Goal: Use online tool/utility

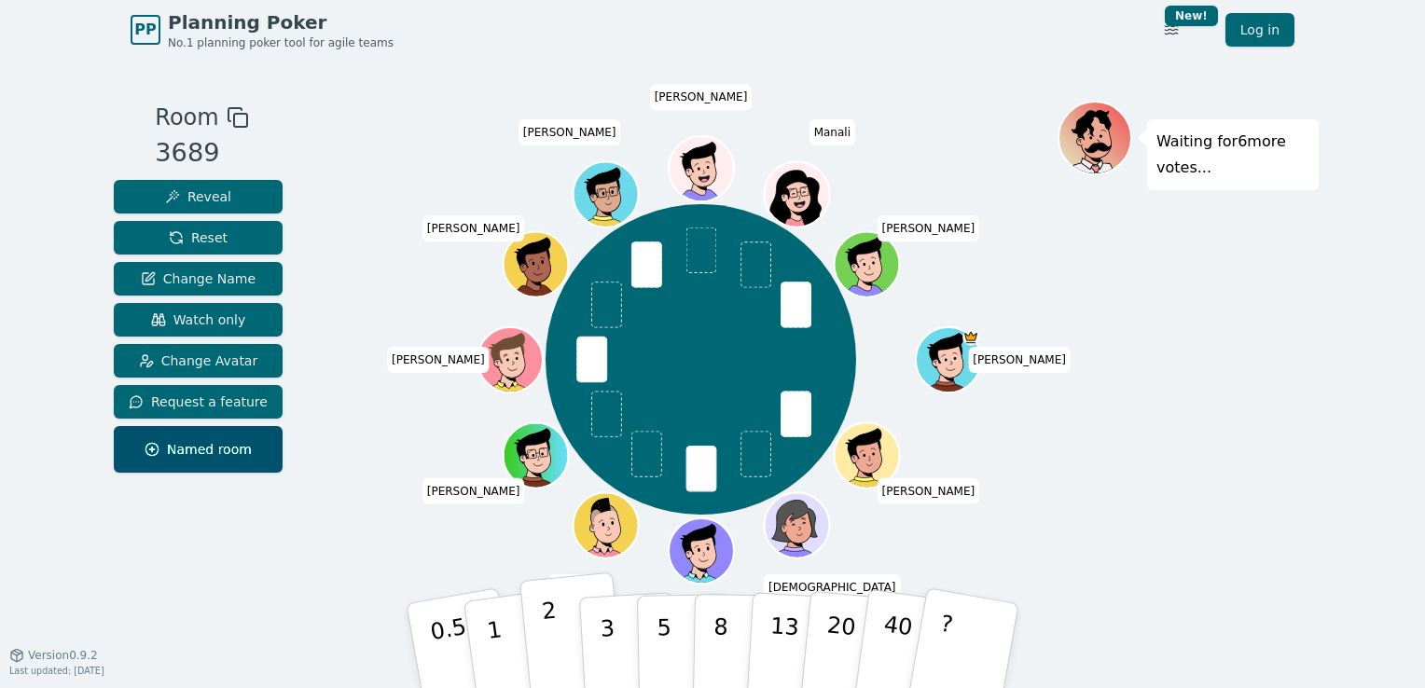
click at [562, 670] on button "2" at bounding box center [572, 647] width 106 height 148
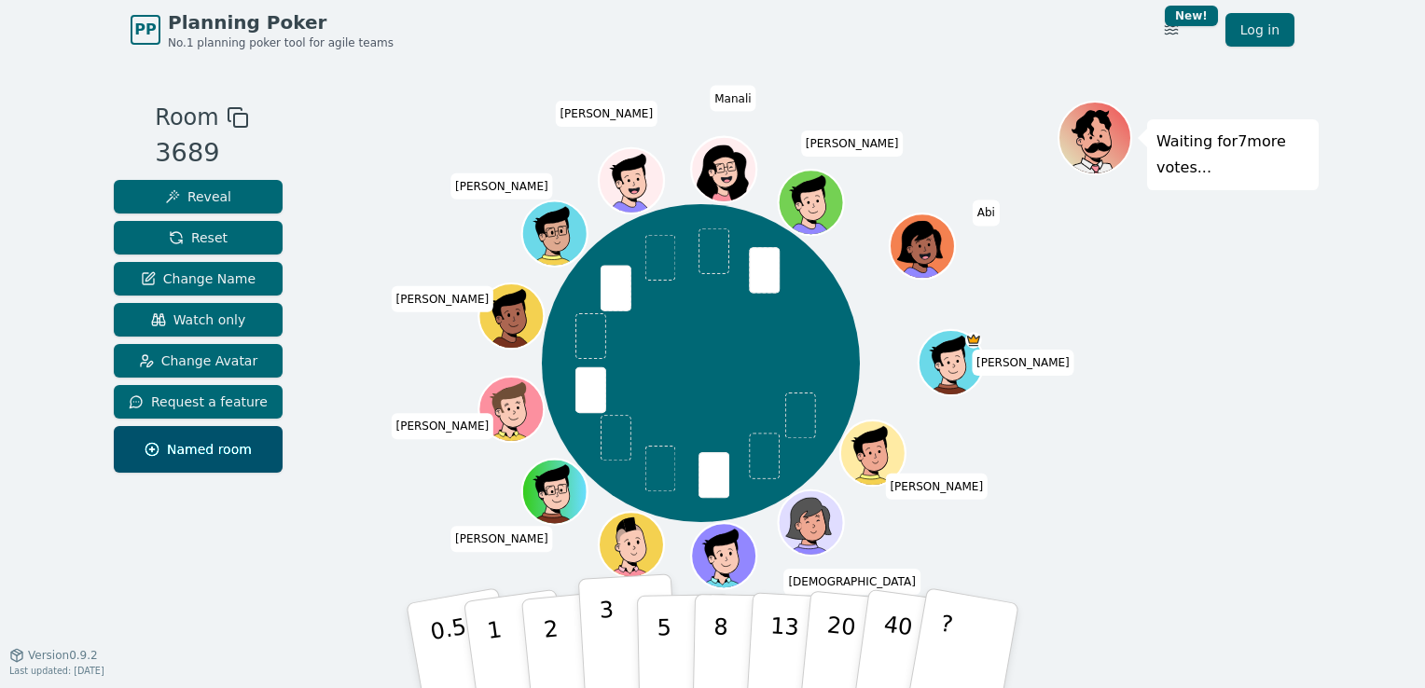
click at [614, 632] on button "3" at bounding box center [629, 645] width 102 height 145
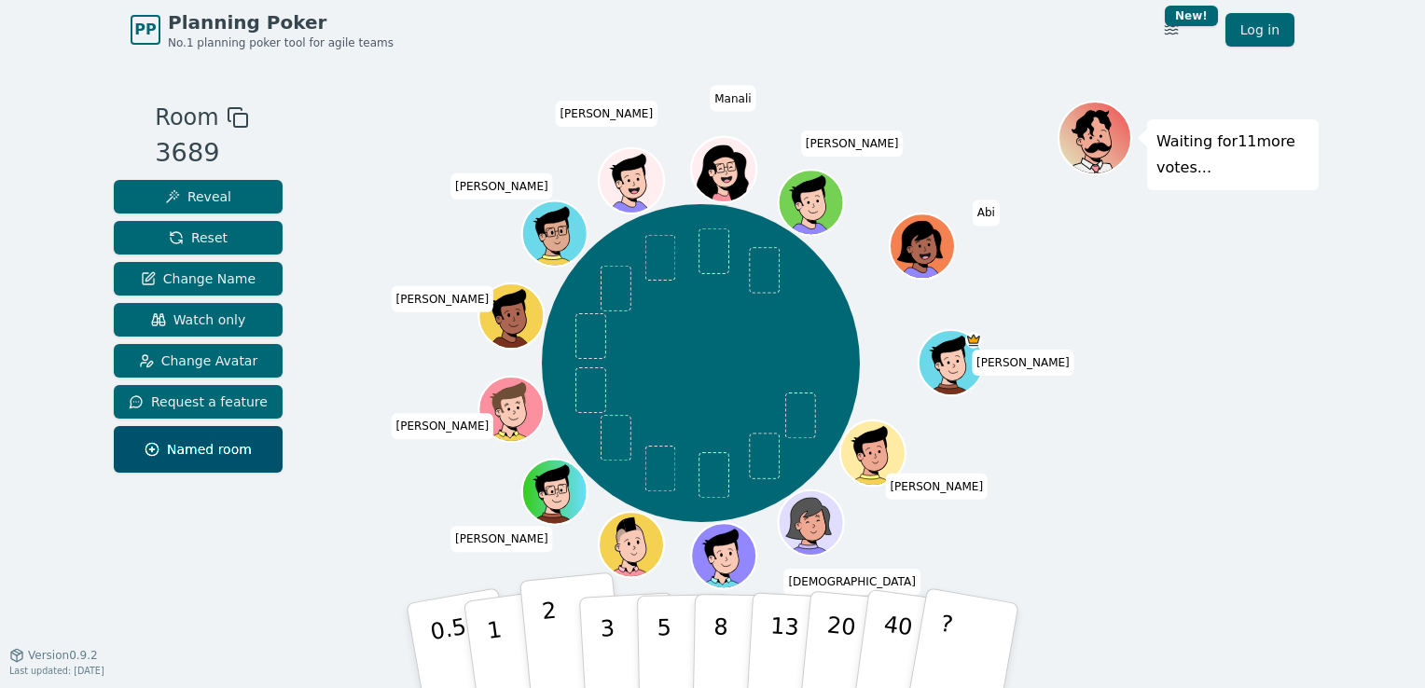
click at [547, 624] on p "2" at bounding box center [553, 649] width 24 height 102
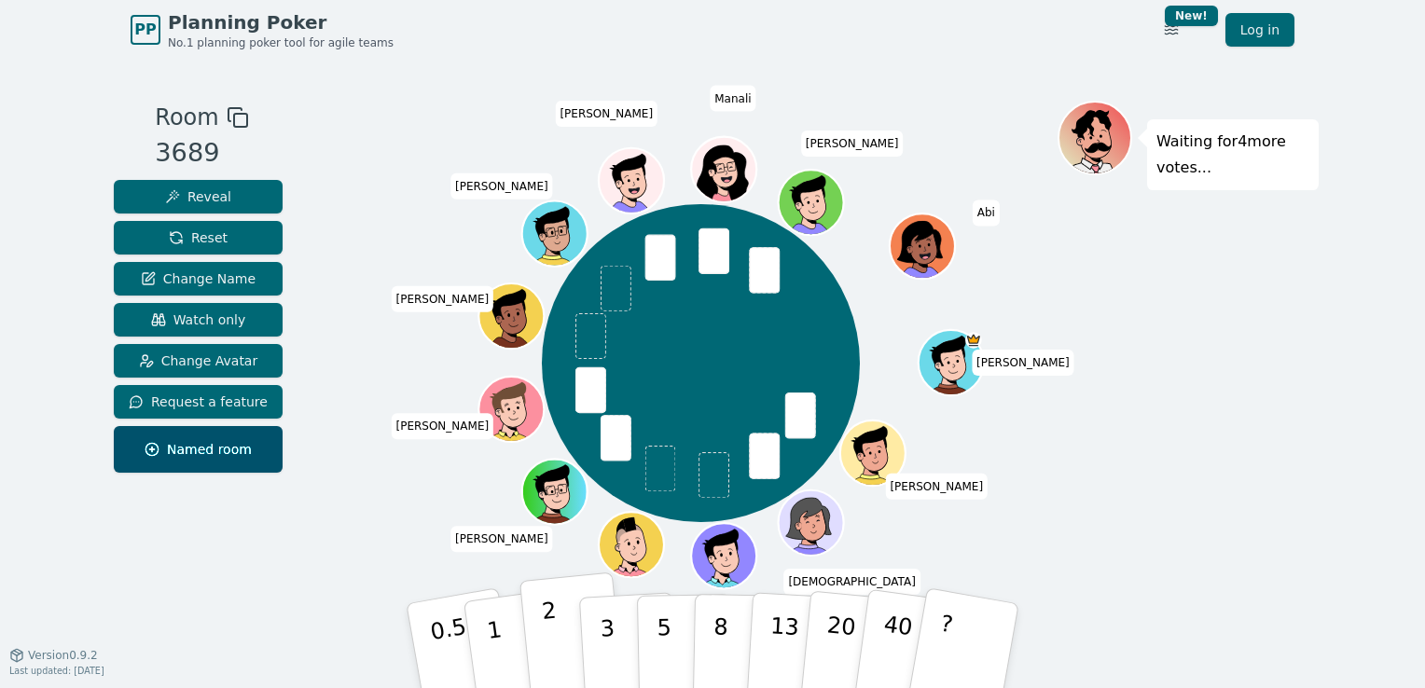
click at [542, 632] on button "2" at bounding box center [572, 647] width 106 height 148
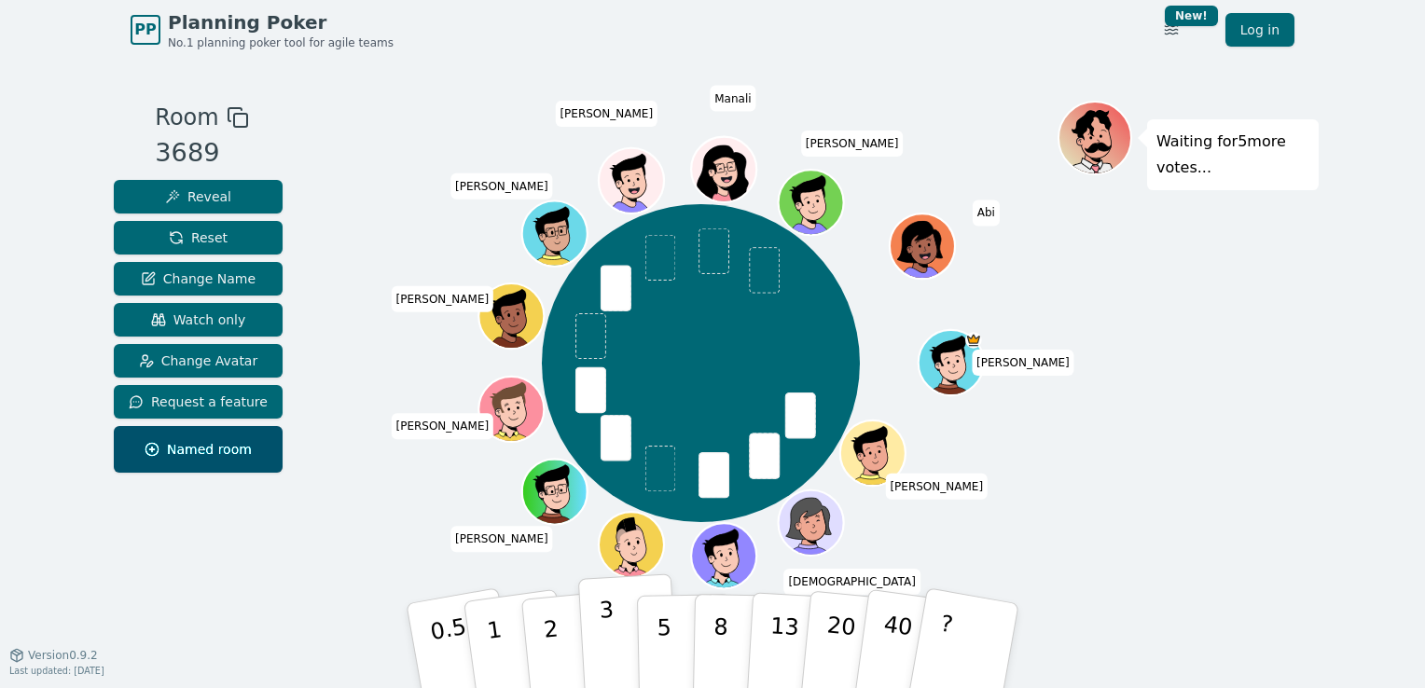
click at [600, 635] on p "3" at bounding box center [609, 648] width 21 height 102
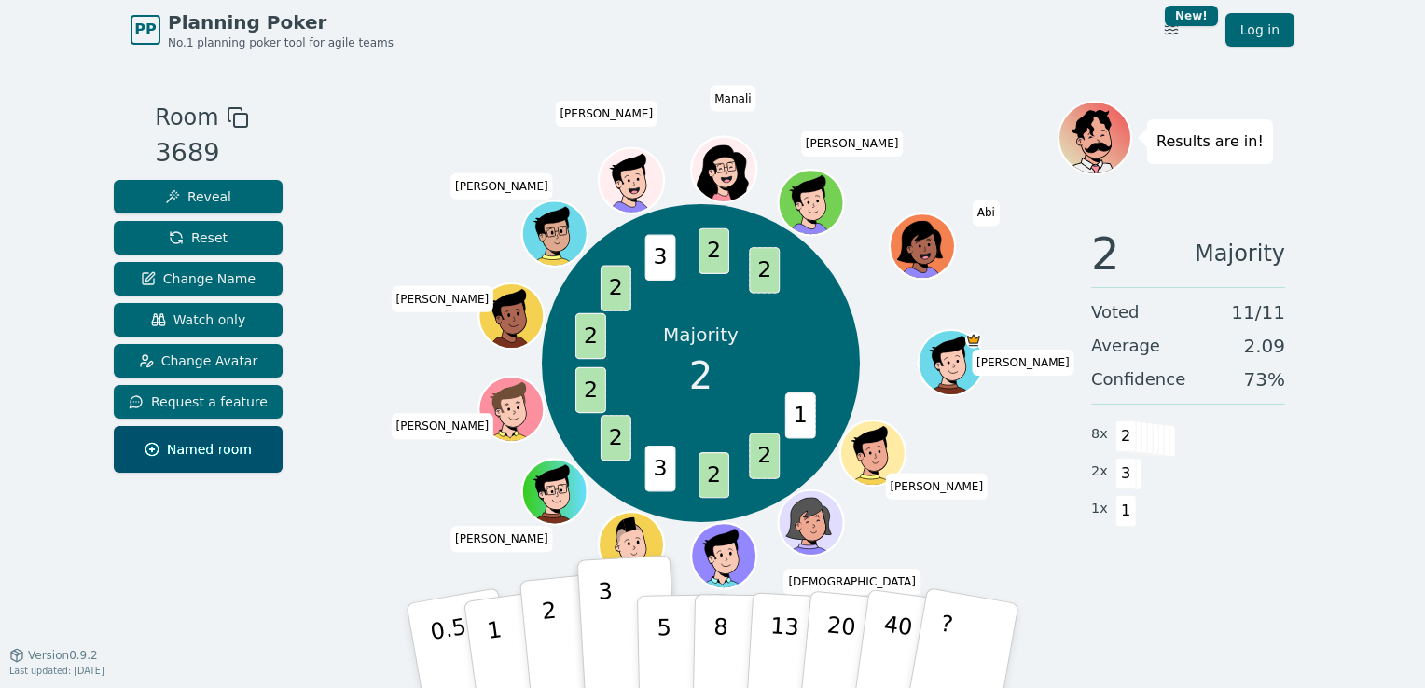
click at [552, 642] on p "2" at bounding box center [553, 649] width 24 height 102
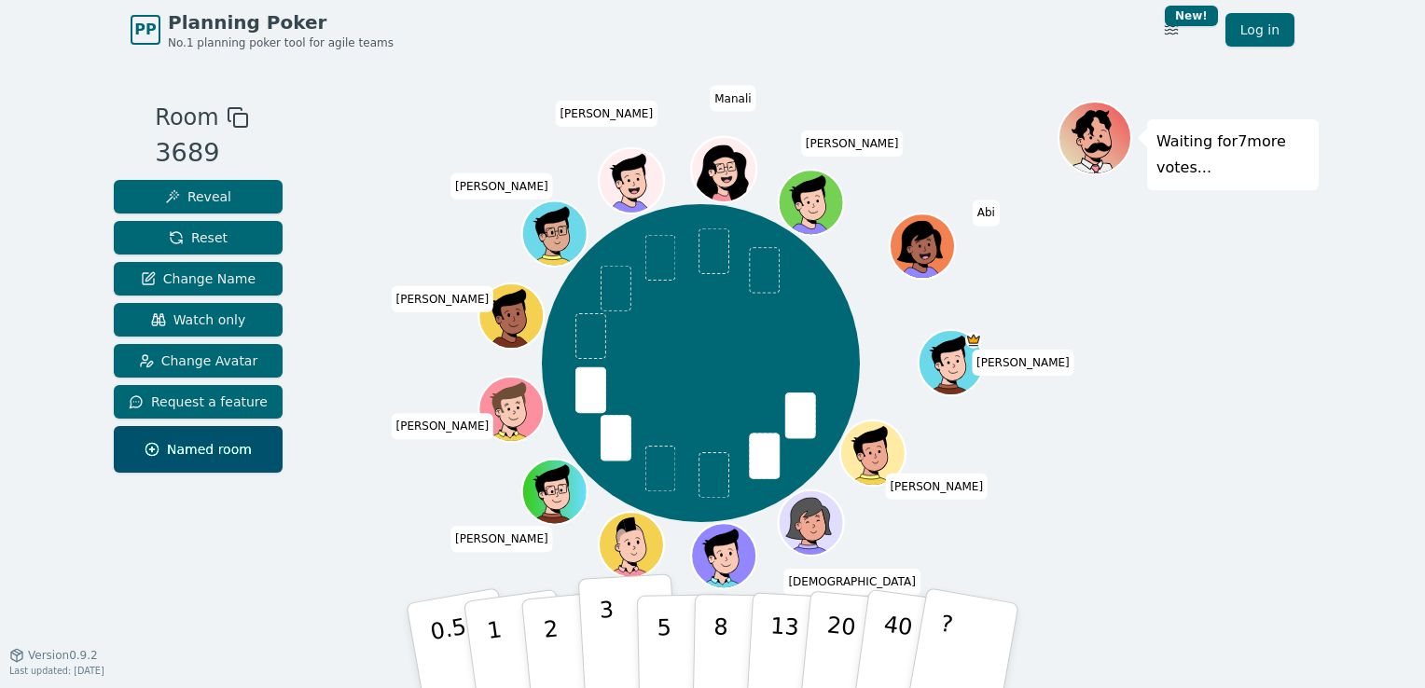
click at [600, 635] on p "3" at bounding box center [609, 648] width 21 height 102
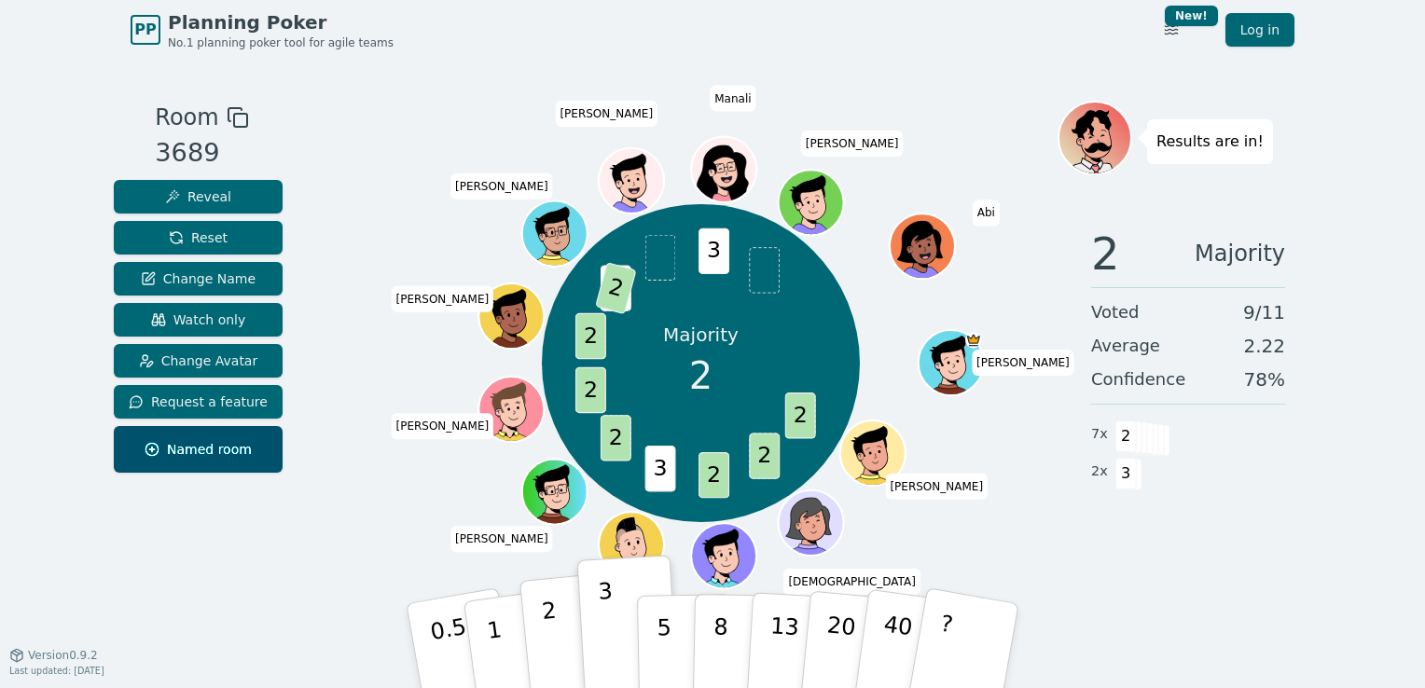
click at [555, 627] on button "2" at bounding box center [572, 647] width 106 height 148
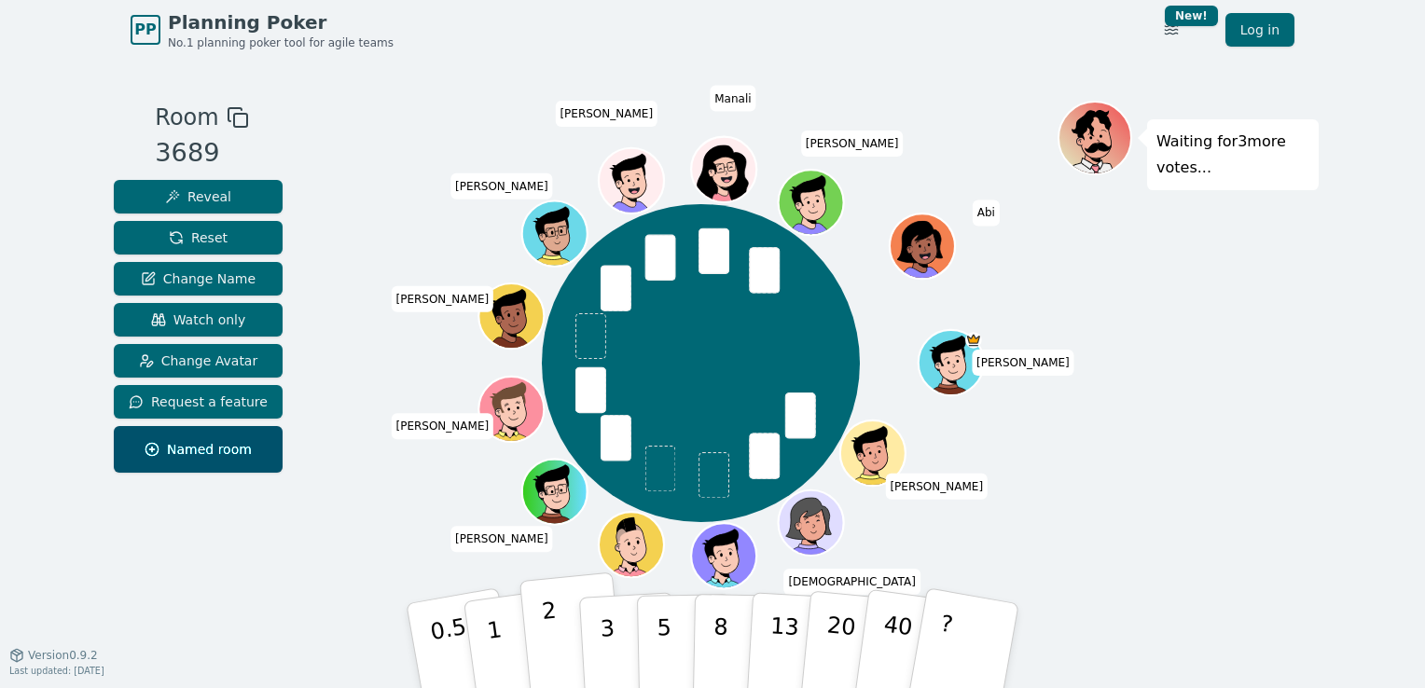
click at [558, 636] on button "2" at bounding box center [572, 647] width 106 height 148
click at [623, 646] on button "3" at bounding box center [629, 645] width 102 height 145
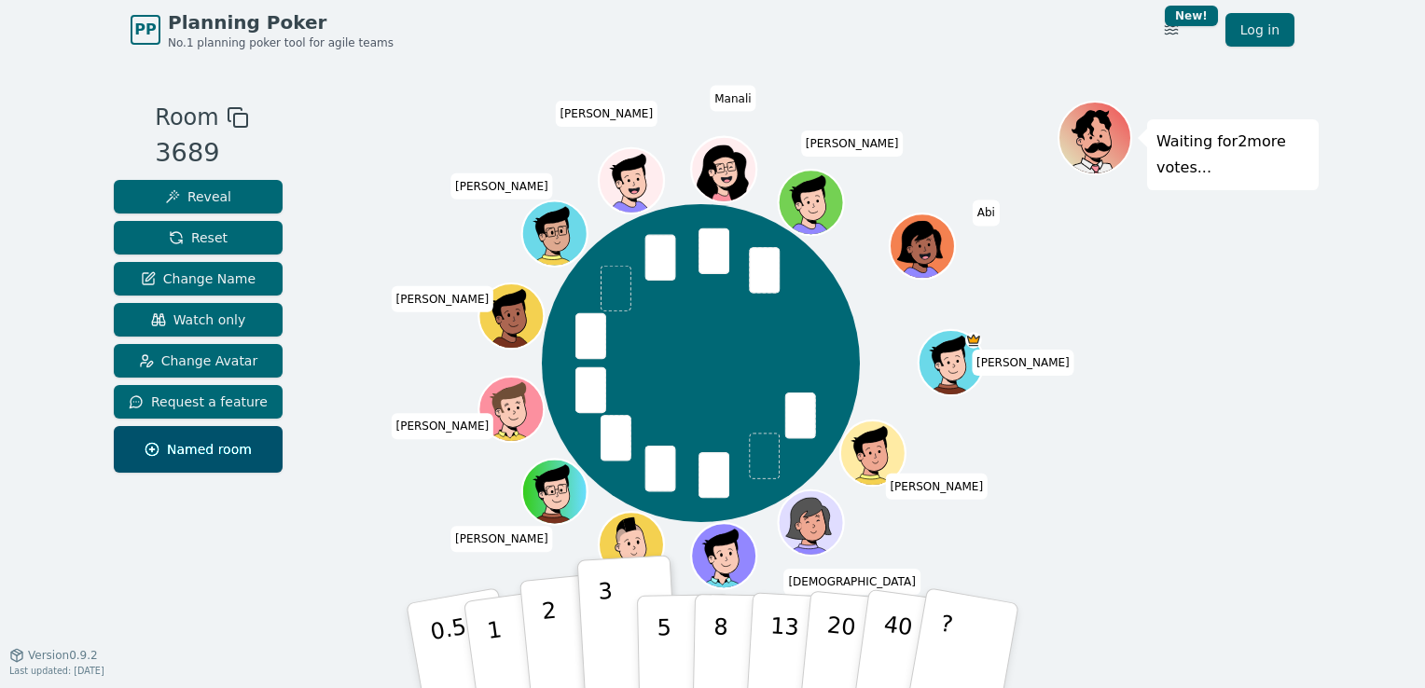
click at [558, 628] on button "2" at bounding box center [572, 647] width 106 height 148
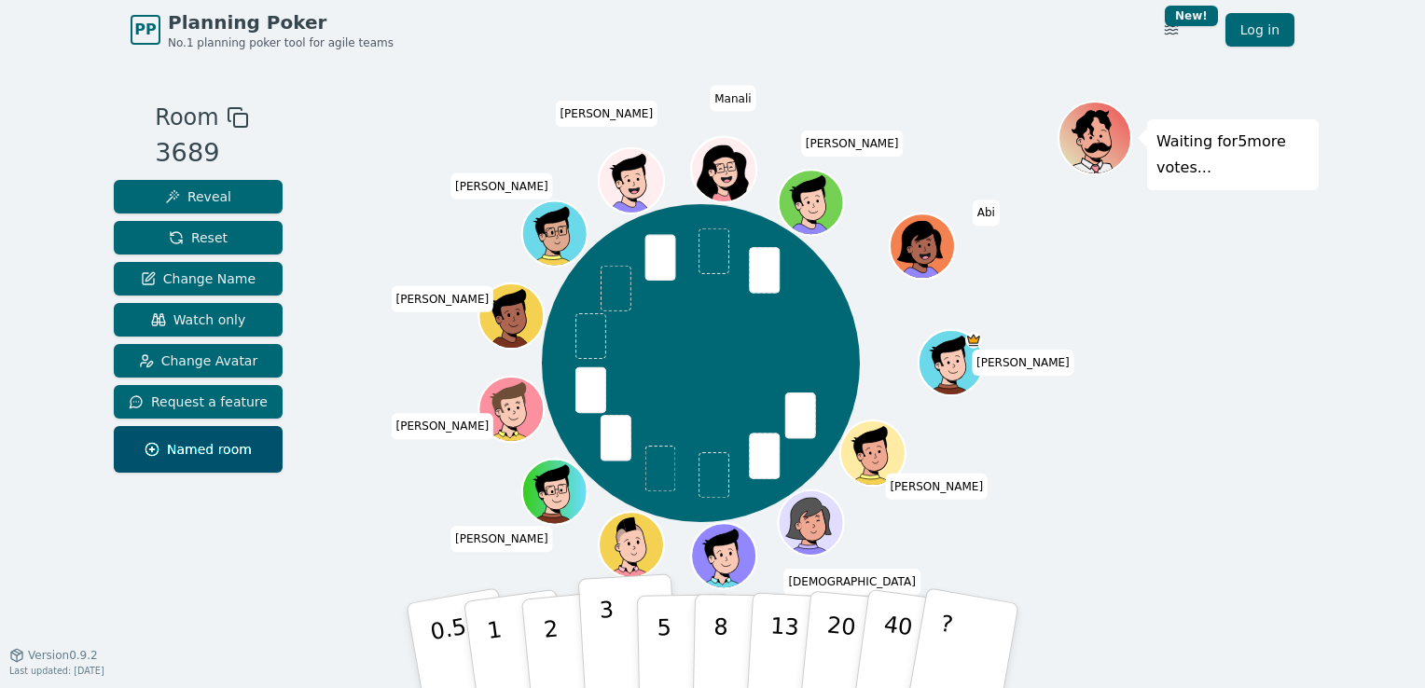
click at [604, 634] on p "3" at bounding box center [609, 648] width 21 height 102
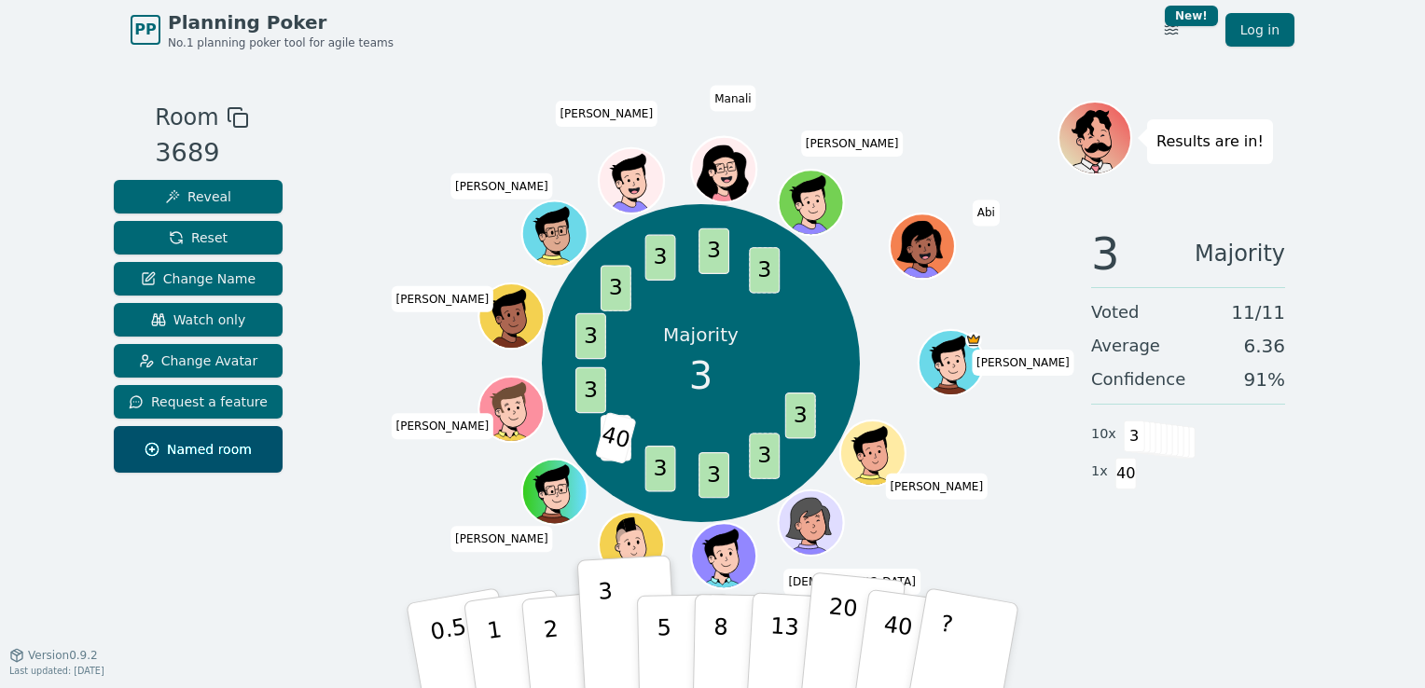
click at [839, 644] on p "20" at bounding box center [840, 644] width 38 height 103
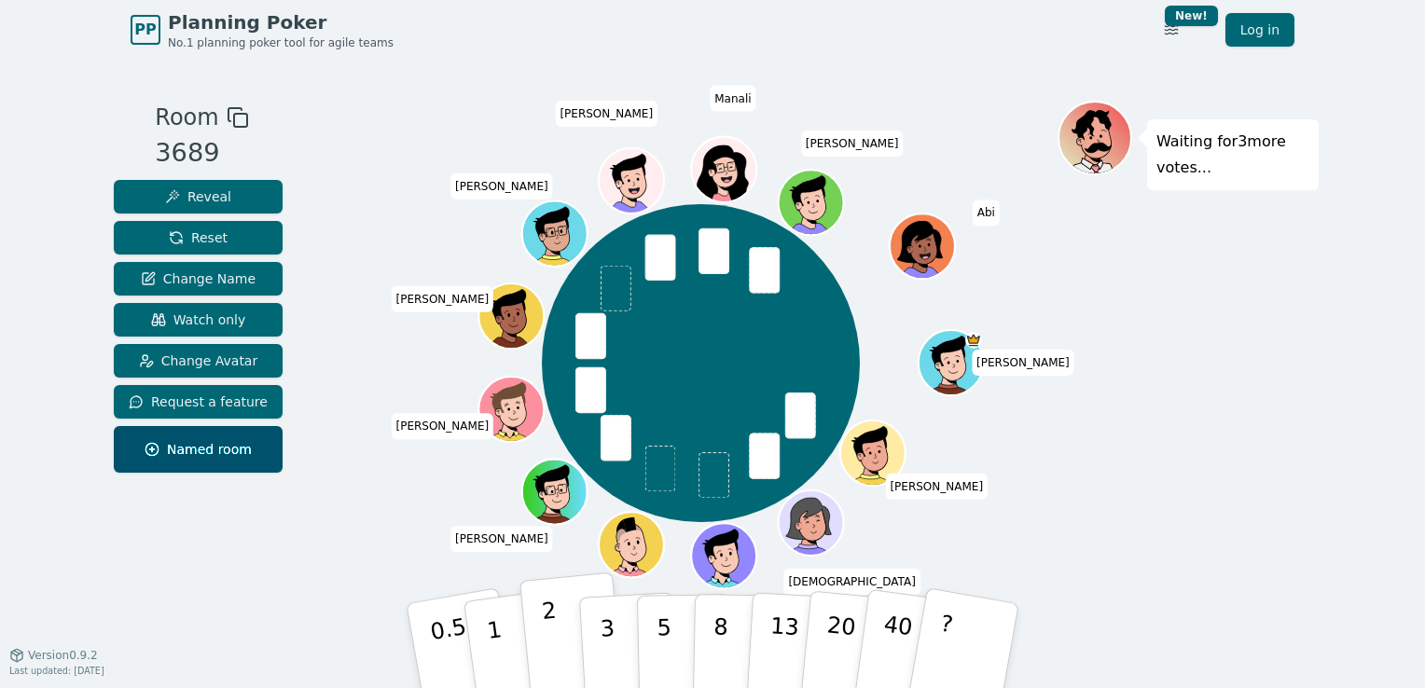
click at [552, 630] on p "2" at bounding box center [553, 649] width 24 height 102
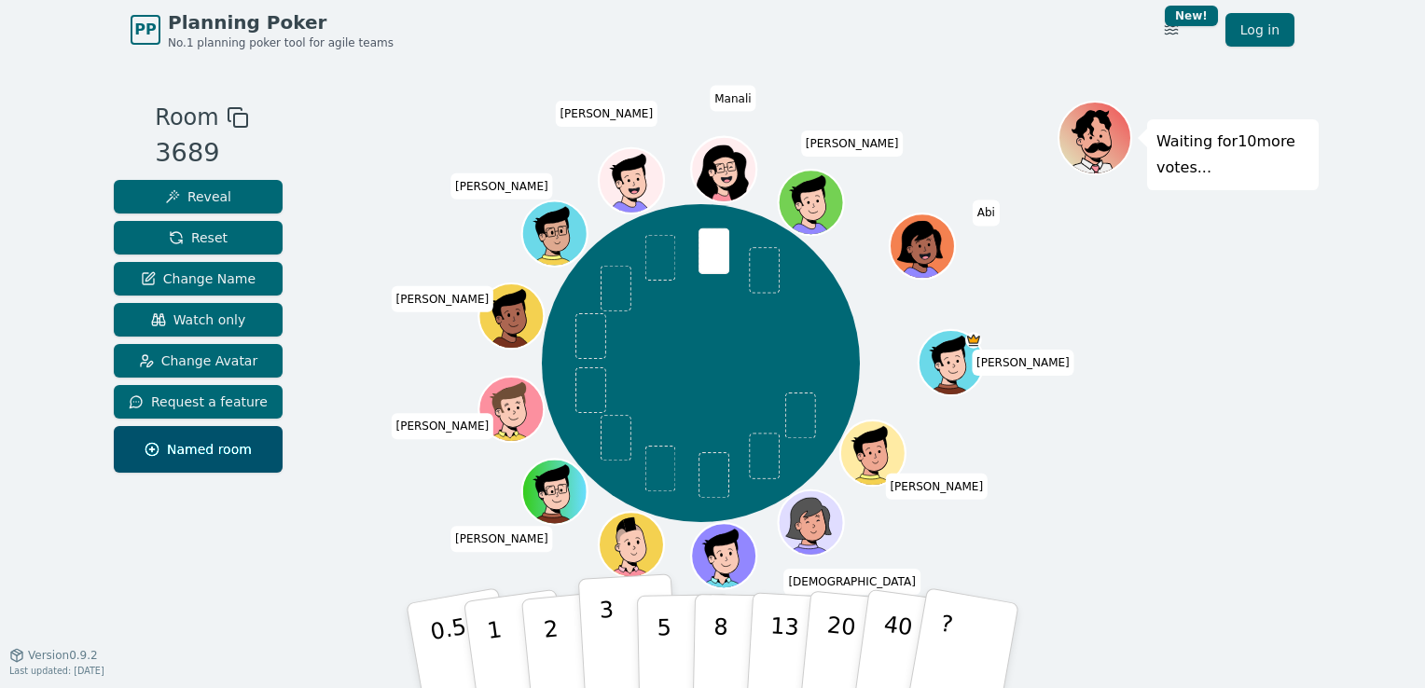
click at [607, 633] on p "3" at bounding box center [609, 648] width 21 height 102
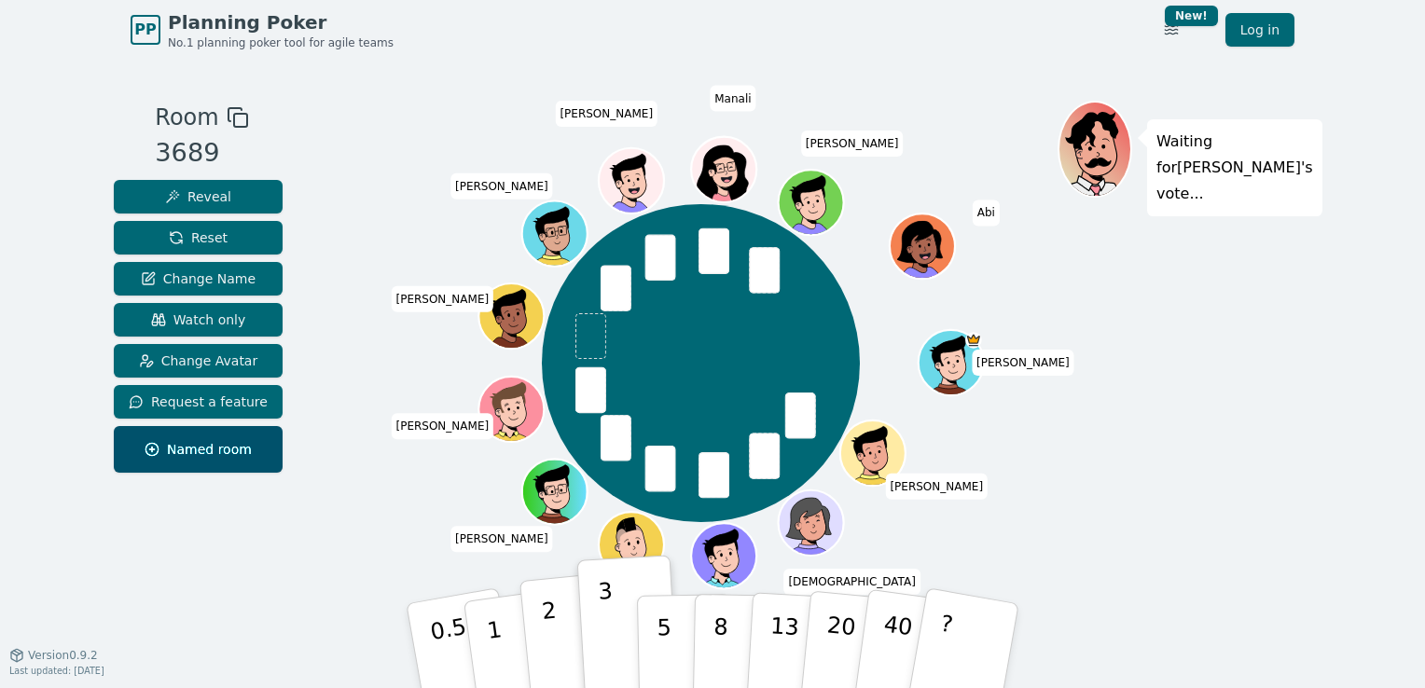
click at [558, 628] on button "2" at bounding box center [572, 647] width 106 height 148
click at [555, 612] on button "2" at bounding box center [572, 647] width 106 height 148
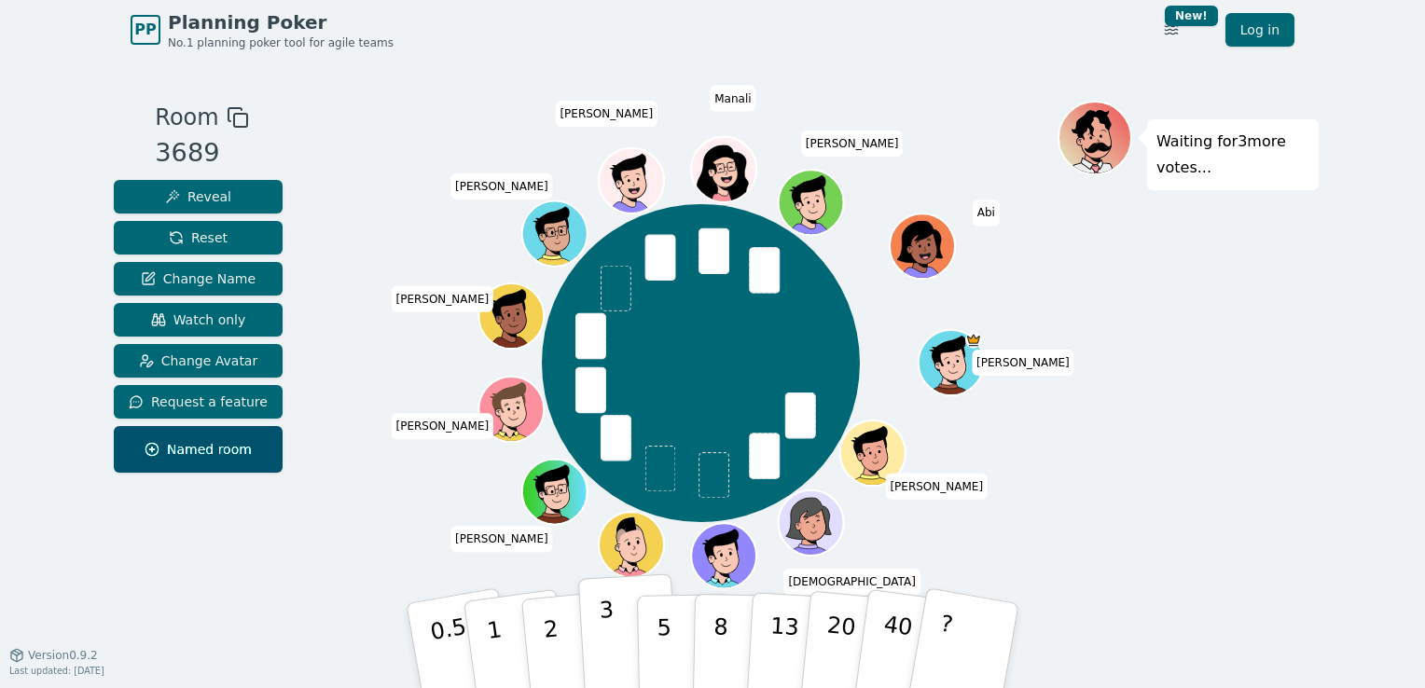
click at [619, 632] on button "3" at bounding box center [629, 645] width 102 height 145
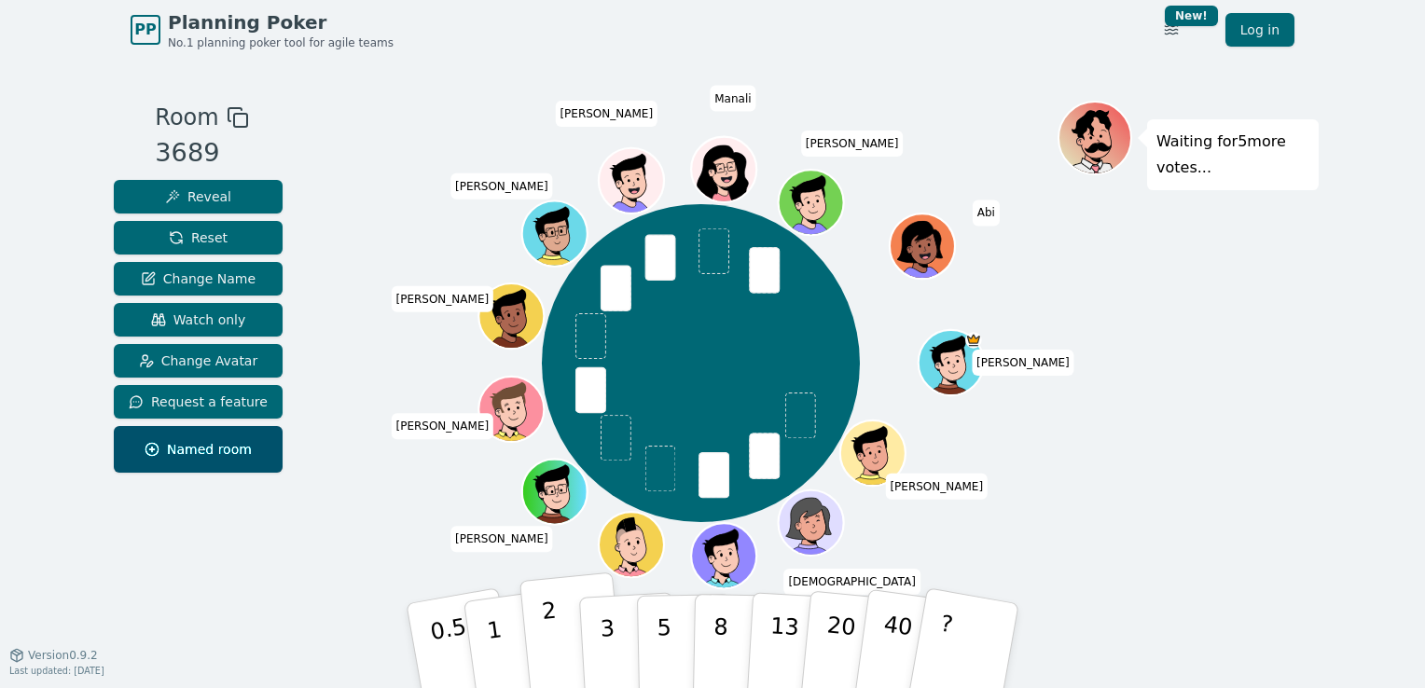
click at [553, 645] on p "2" at bounding box center [553, 649] width 24 height 102
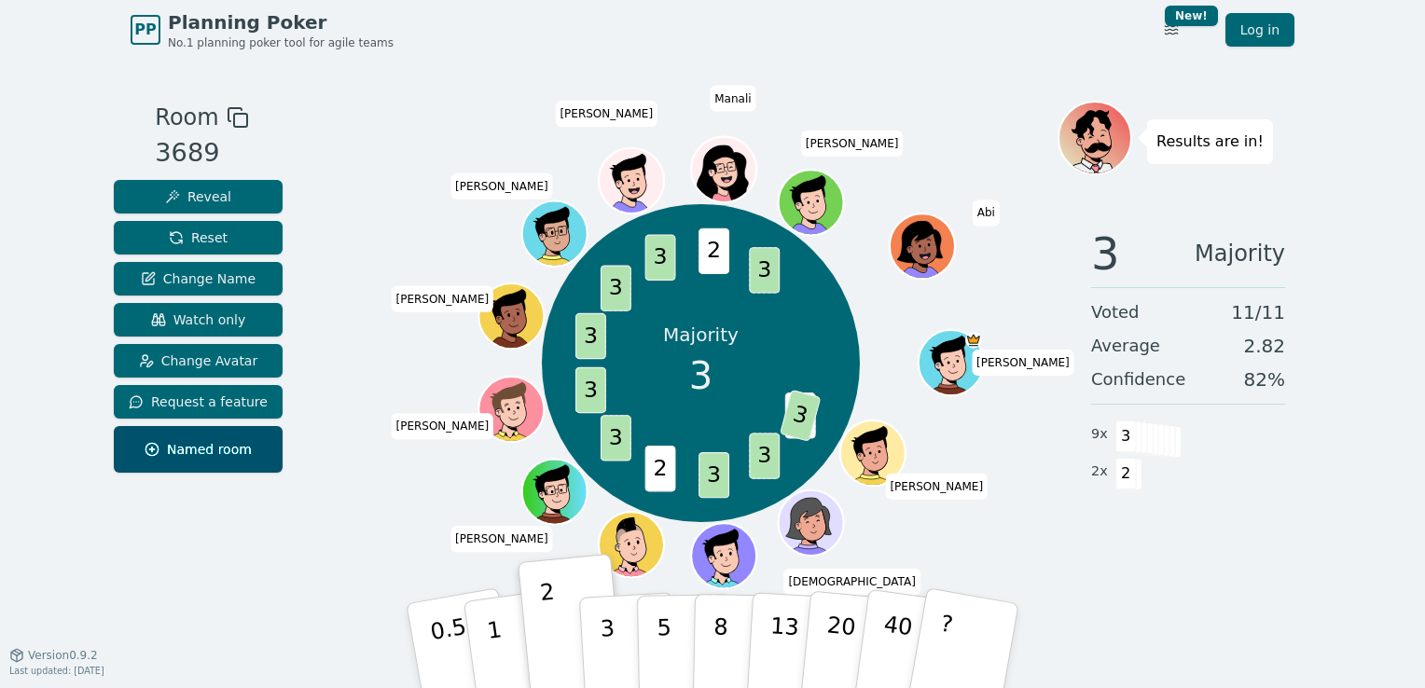
click at [1083, 577] on div "3 Majority Voted 11 / 11 Average 2.82 Confidence 82 % 9 x 3 2 x 2" at bounding box center [1187, 399] width 261 height 373
click at [611, 627] on p "3" at bounding box center [609, 648] width 21 height 102
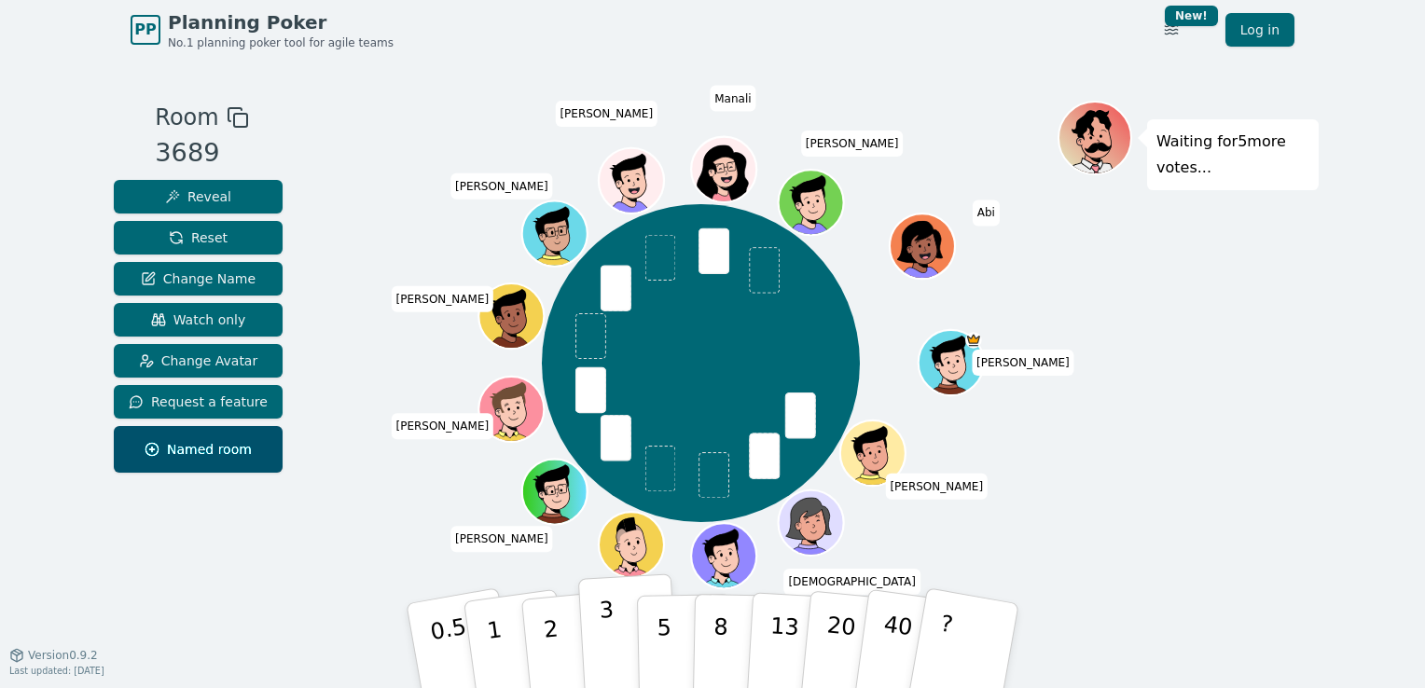
click at [601, 643] on p "3" at bounding box center [609, 648] width 21 height 102
click at [567, 643] on button "2" at bounding box center [572, 647] width 106 height 148
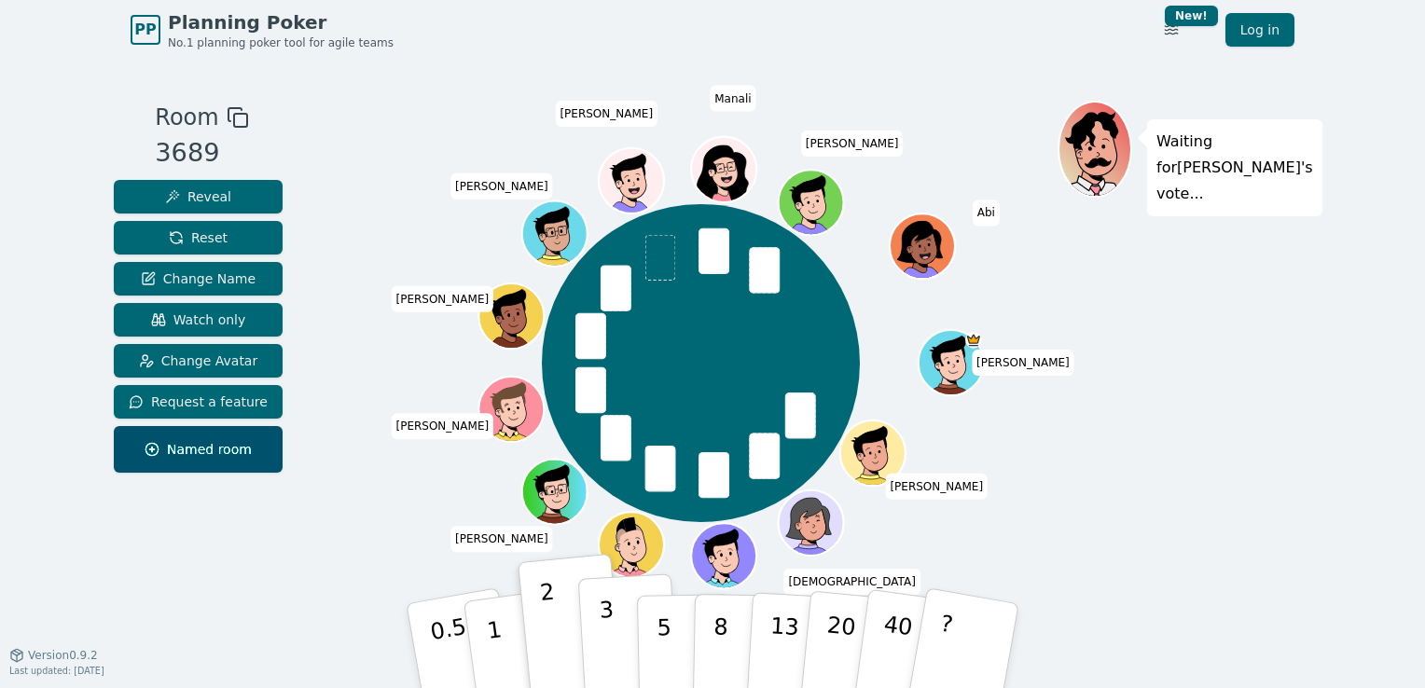
click at [600, 642] on p "3" at bounding box center [609, 648] width 21 height 102
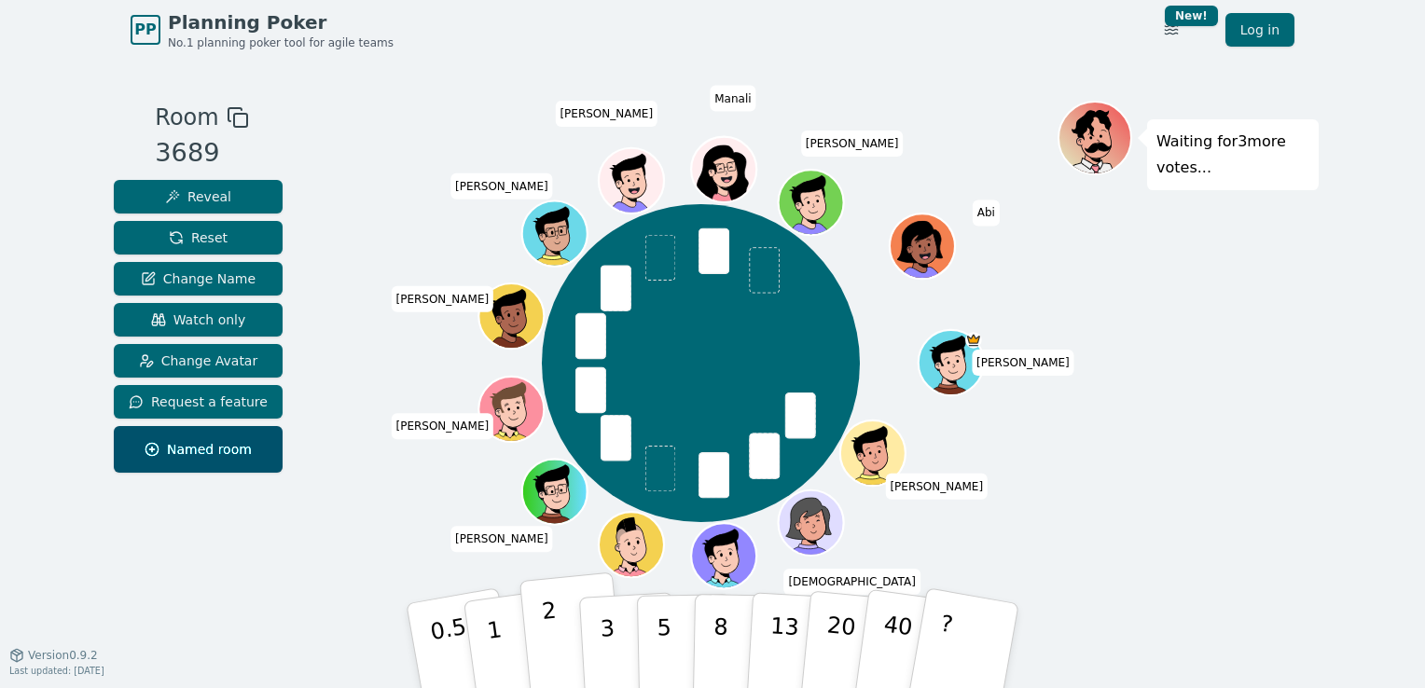
click at [549, 634] on p "2" at bounding box center [553, 649] width 24 height 102
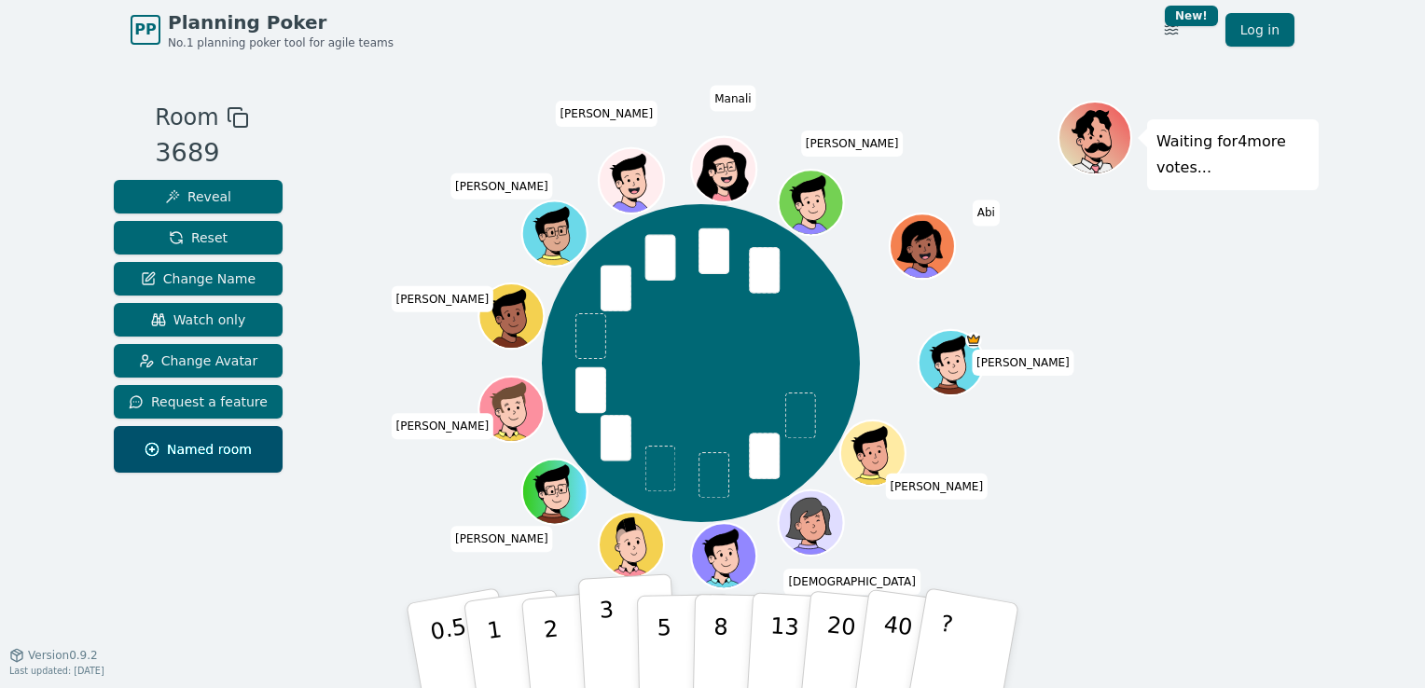
click at [604, 643] on p "3" at bounding box center [609, 648] width 21 height 102
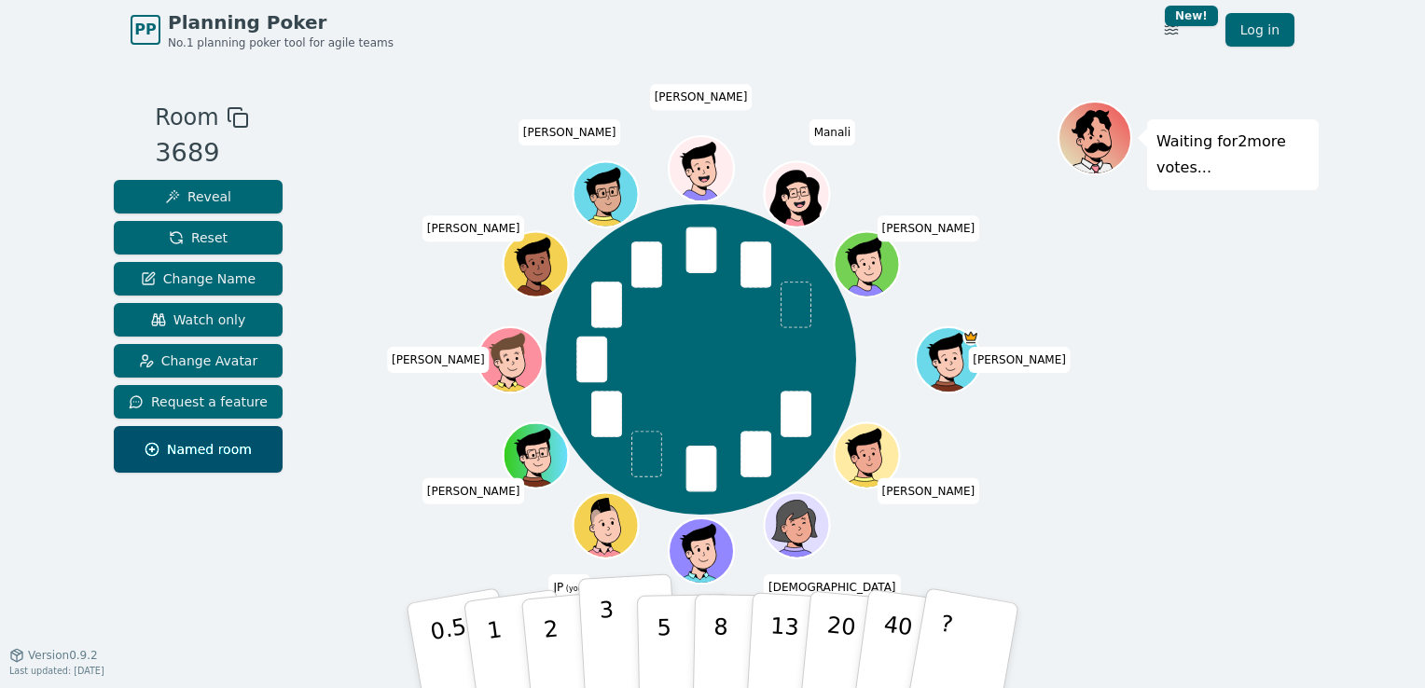
click at [608, 632] on p "3" at bounding box center [609, 648] width 21 height 102
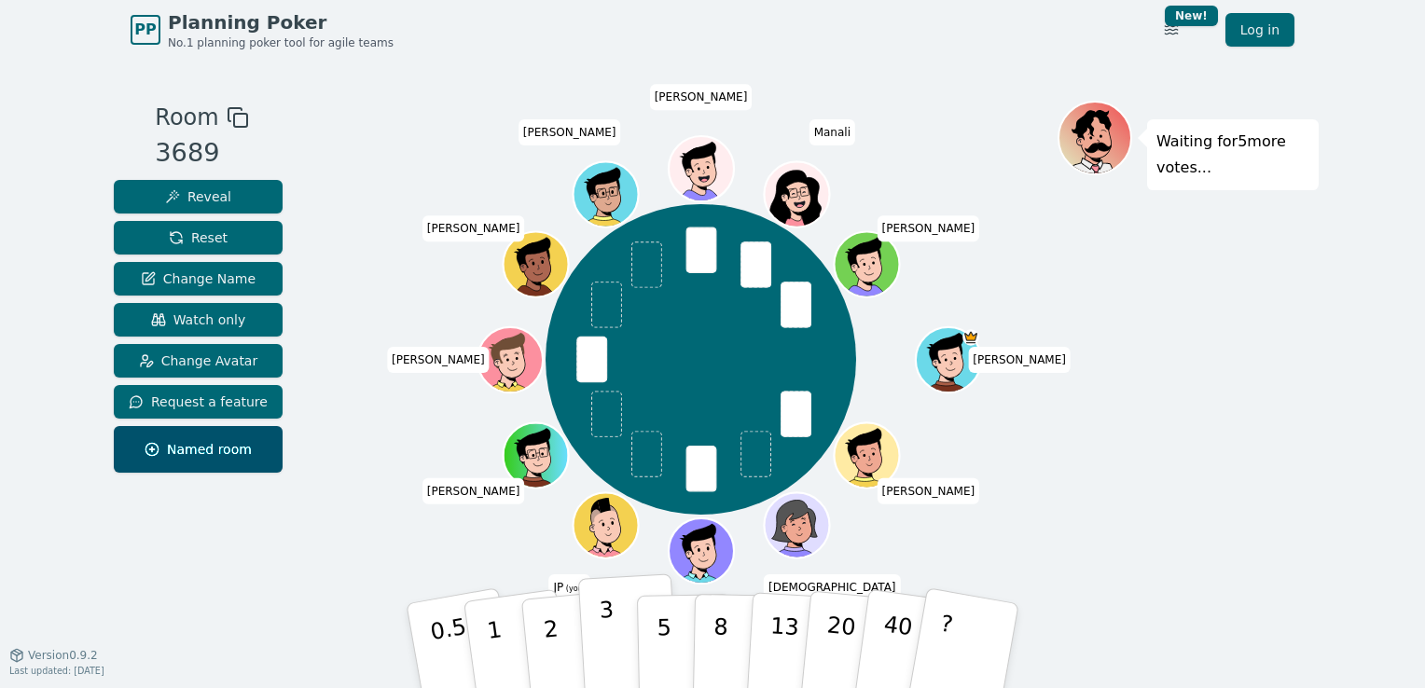
click at [606, 650] on p "3" at bounding box center [609, 648] width 21 height 102
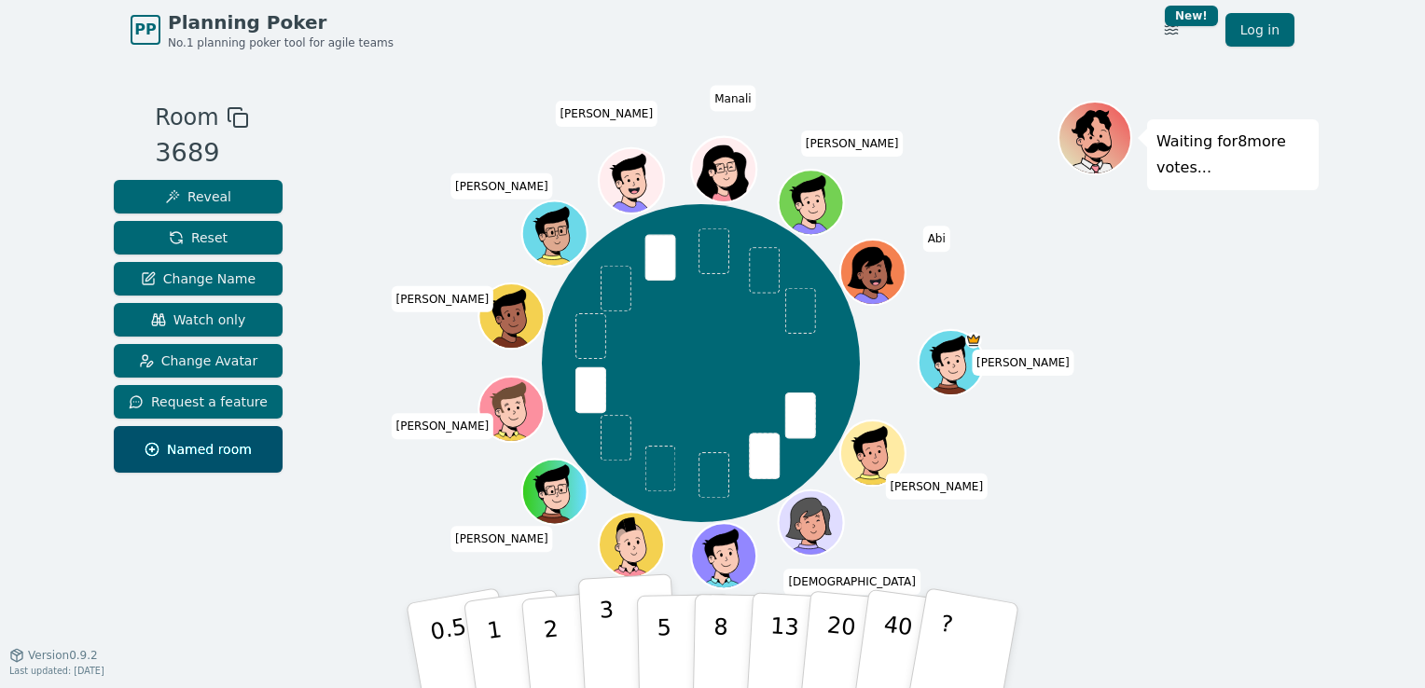
click at [600, 644] on button "3" at bounding box center [629, 645] width 102 height 145
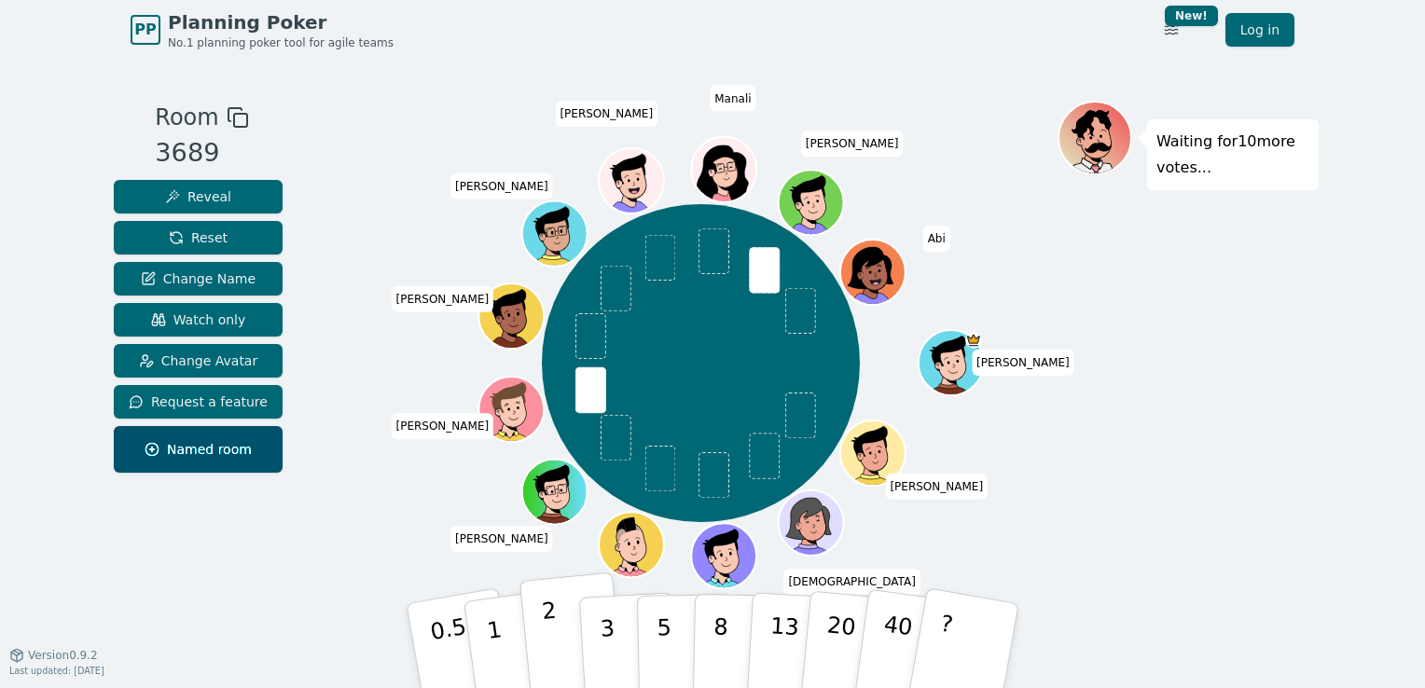
click at [559, 642] on button "2" at bounding box center [572, 647] width 106 height 148
click at [545, 636] on p "2" at bounding box center [553, 649] width 24 height 102
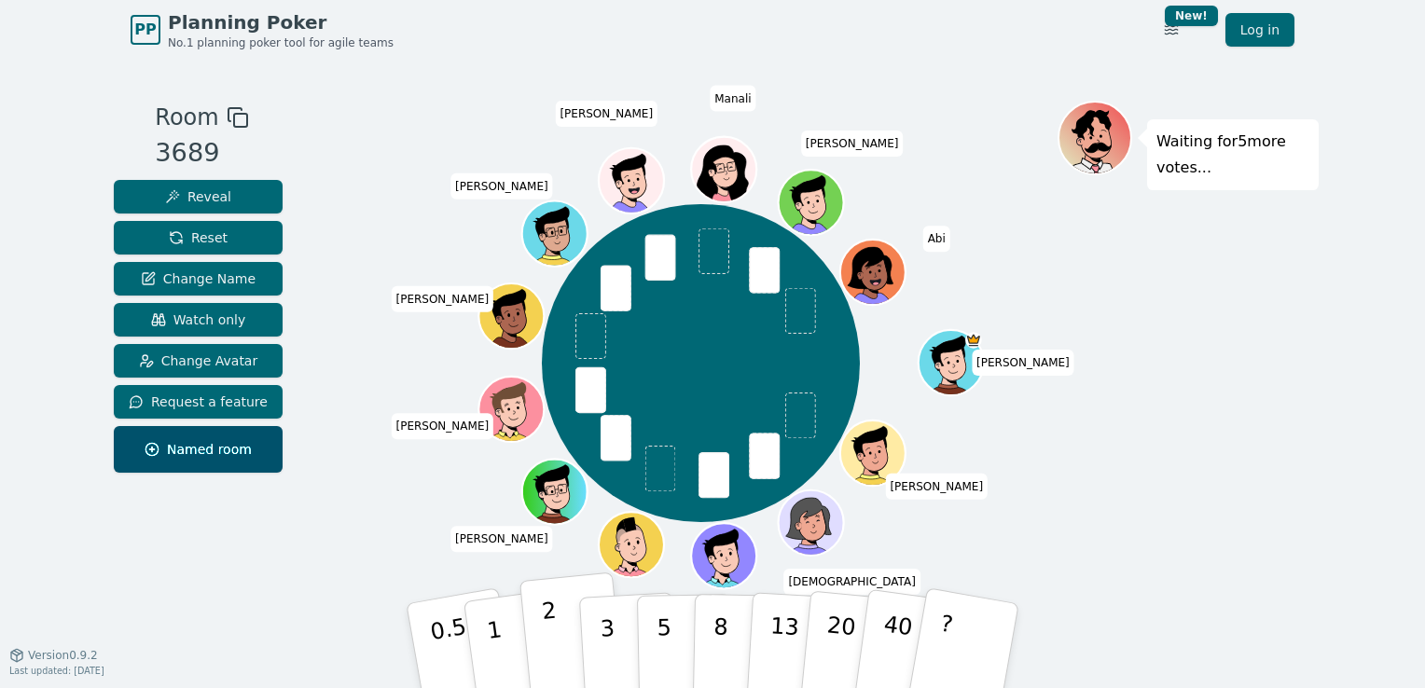
click at [550, 629] on p "2" at bounding box center [553, 649] width 24 height 102
click at [556, 647] on p "2" at bounding box center [553, 649] width 24 height 102
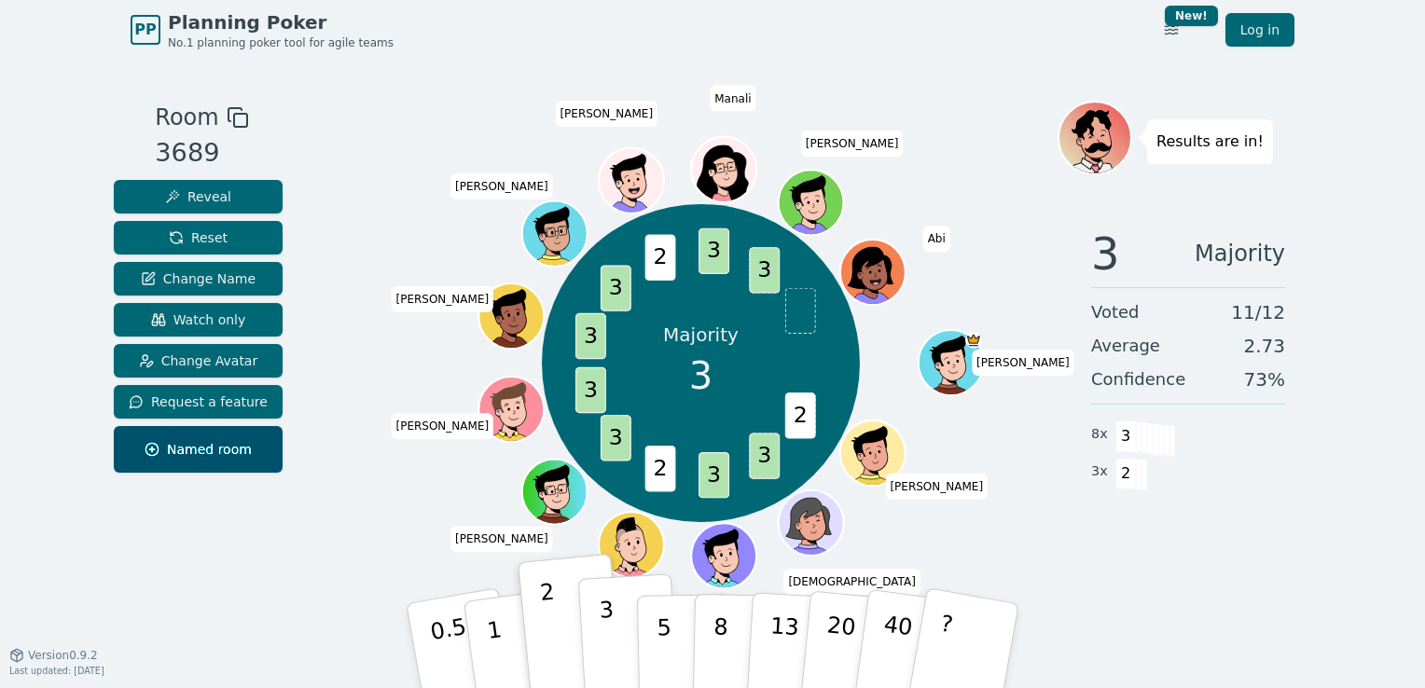
click at [606, 646] on p "3" at bounding box center [609, 648] width 21 height 102
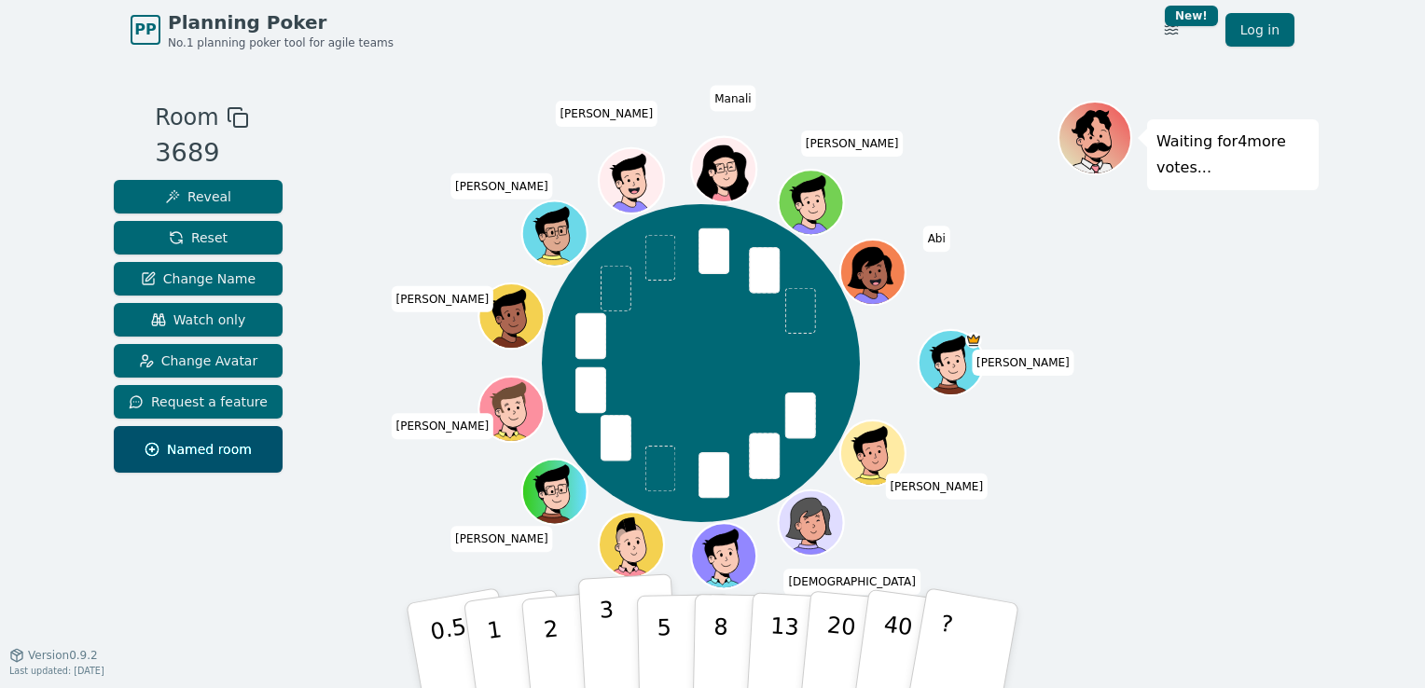
click at [598, 650] on button "3" at bounding box center [629, 645] width 102 height 145
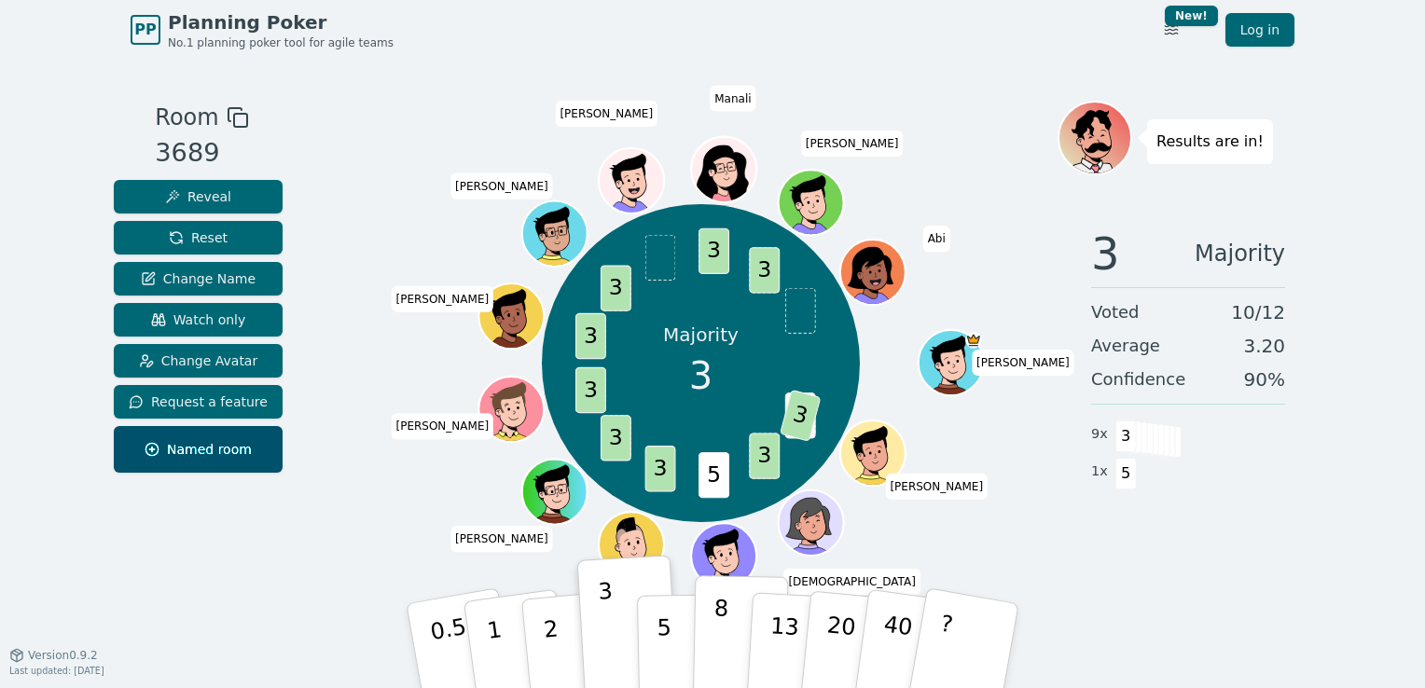
click at [722, 628] on p "8" at bounding box center [720, 645] width 16 height 101
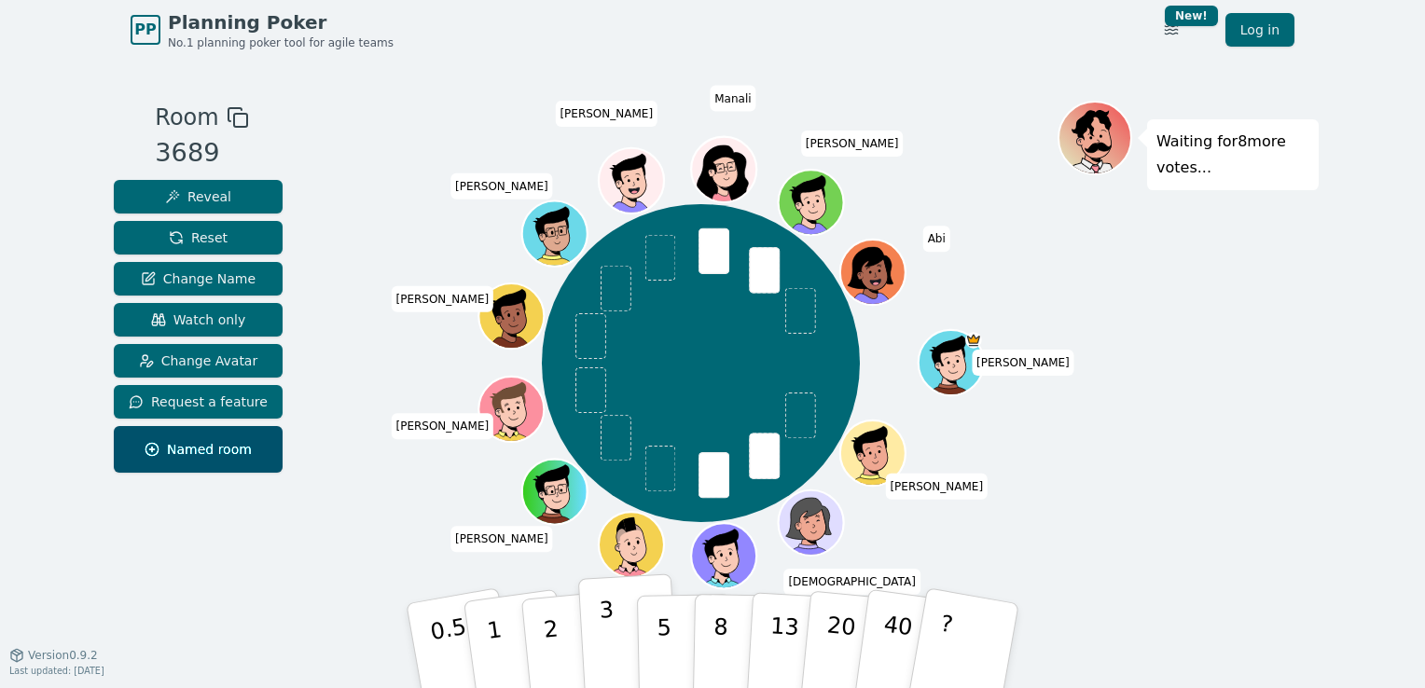
click at [620, 638] on button "3" at bounding box center [629, 645] width 102 height 145
drag, startPoint x: 669, startPoint y: 637, endPoint x: 613, endPoint y: 628, distance: 56.7
click at [613, 628] on div "0.5 1 2 3 5 8 13 20 40 ?" at bounding box center [712, 646] width 559 height 65
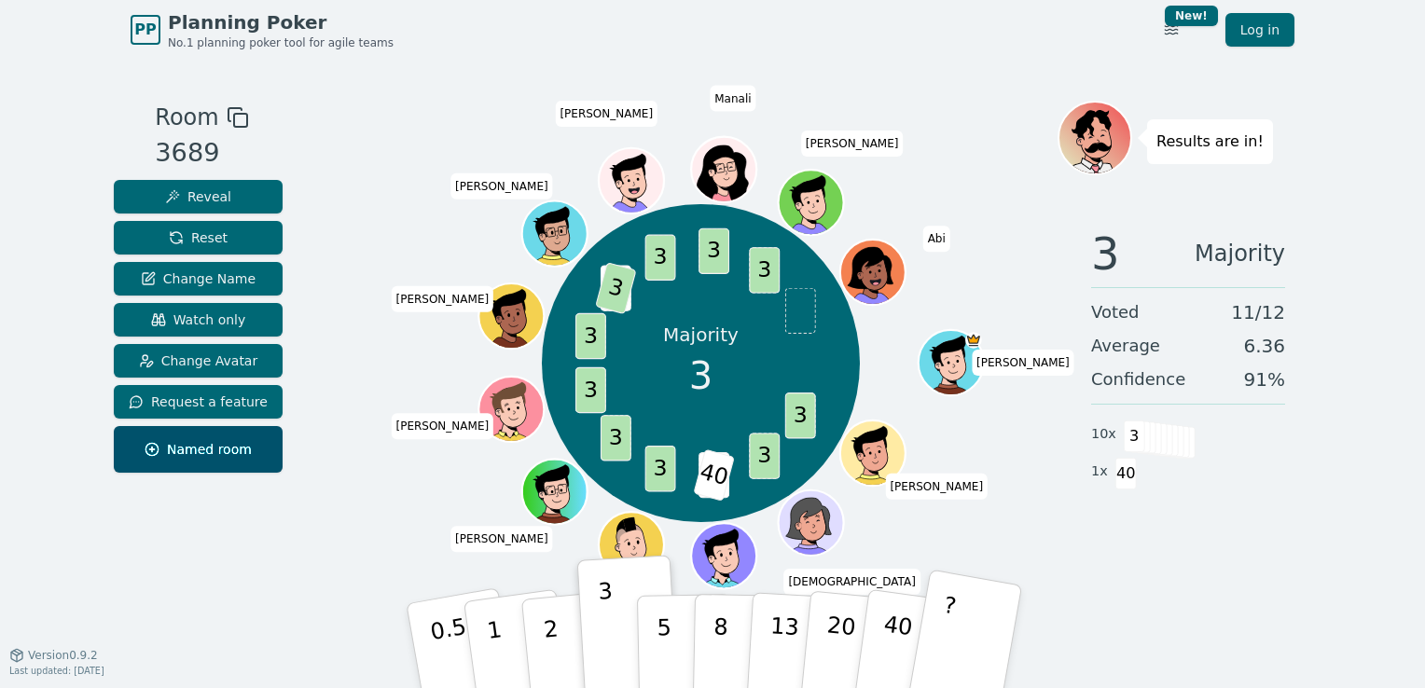
click at [951, 633] on button "?" at bounding box center [964, 646] width 117 height 154
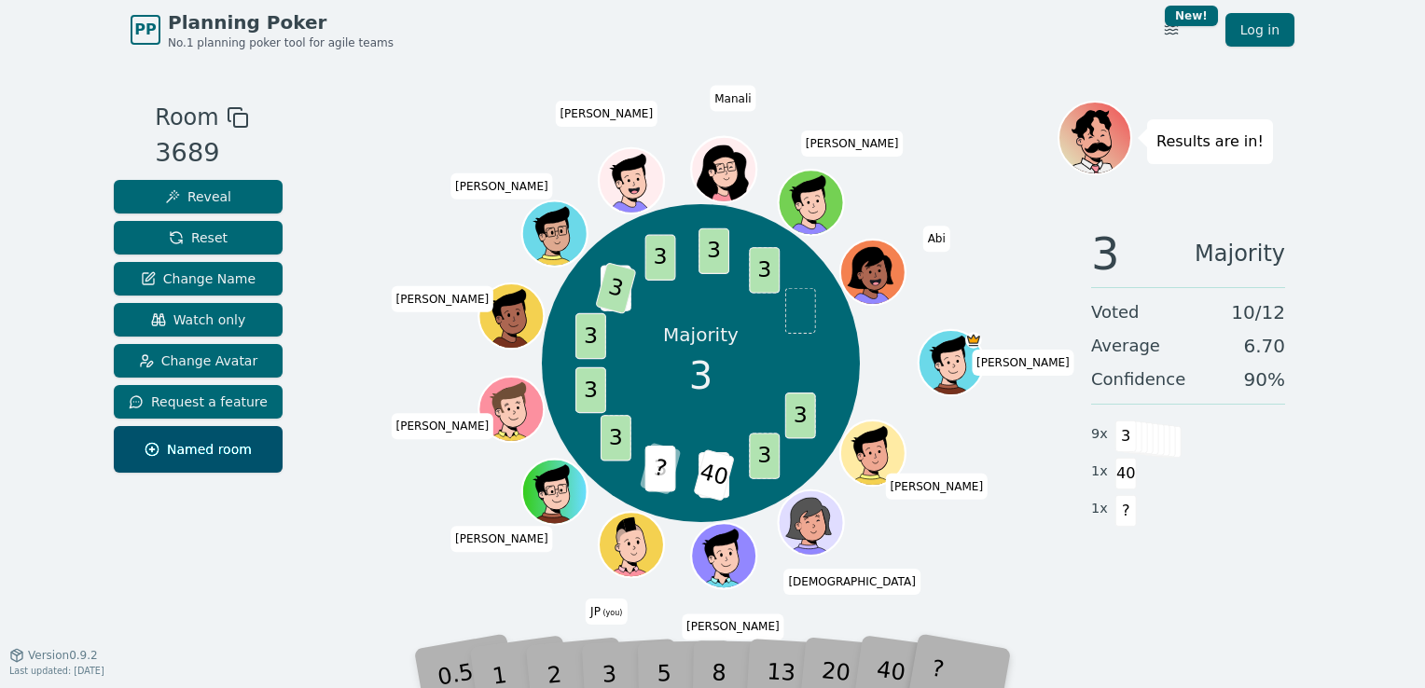
click at [358, 552] on div "Majority 3 3 3 3 40 3 ? 3 3 3 2 3 3 3 3 [PERSON_NAME] [PERSON_NAME] (you) Ahmad…" at bounding box center [700, 363] width 713 height 458
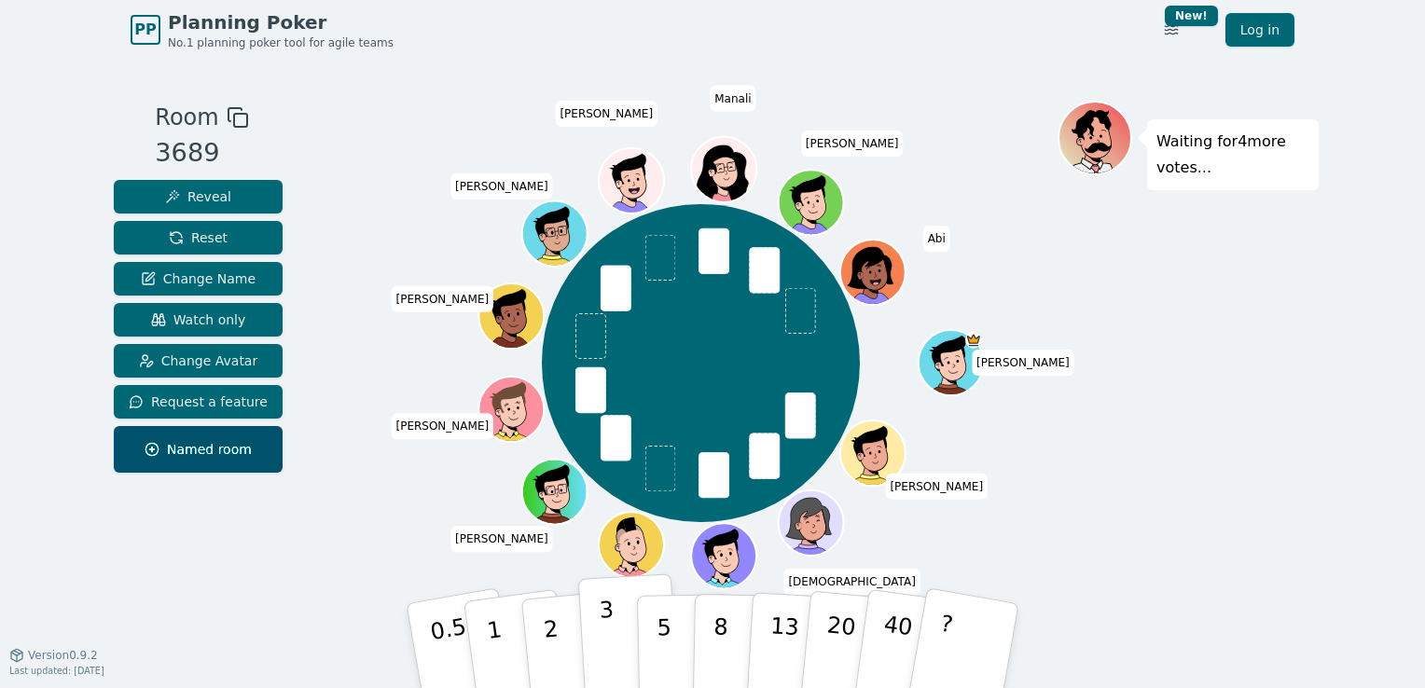
click at [597, 636] on button "3" at bounding box center [629, 645] width 102 height 145
click at [596, 629] on button "3" at bounding box center [629, 645] width 102 height 145
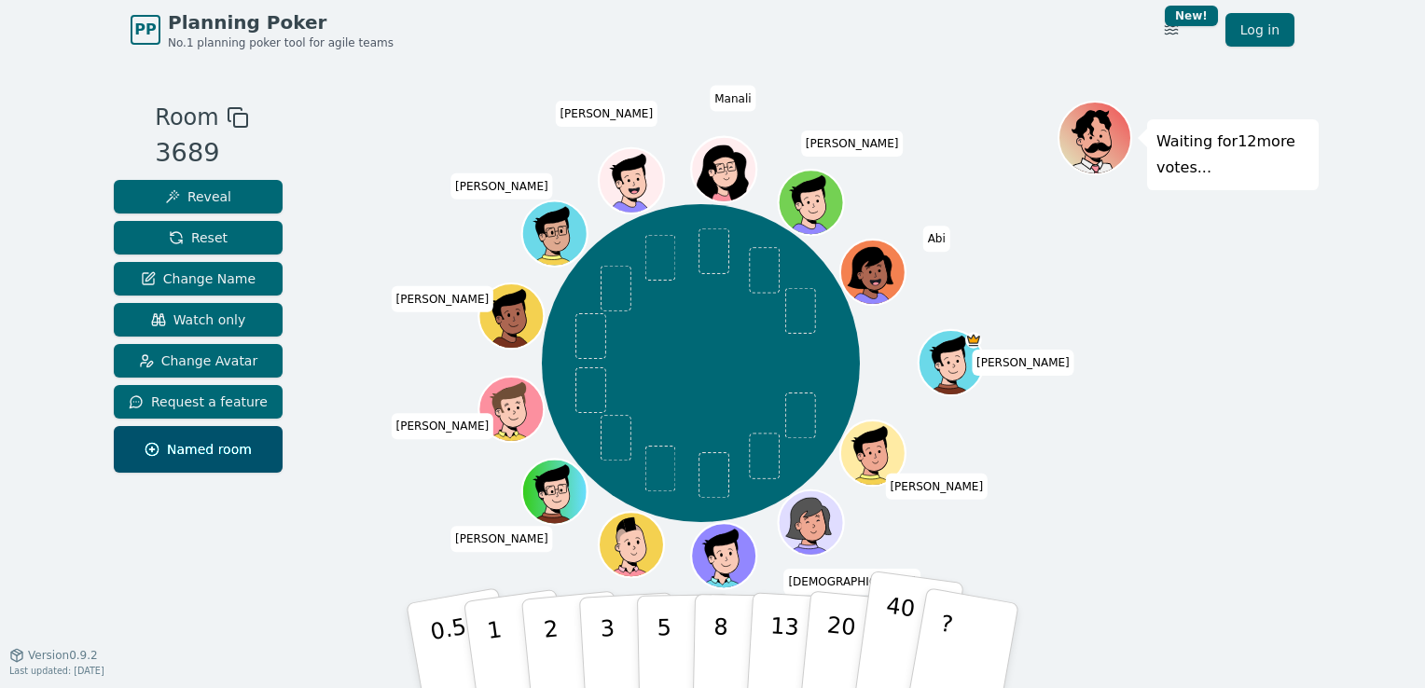
click at [890, 647] on p "40" at bounding box center [896, 644] width 42 height 103
